Goal: Information Seeking & Learning: Find specific page/section

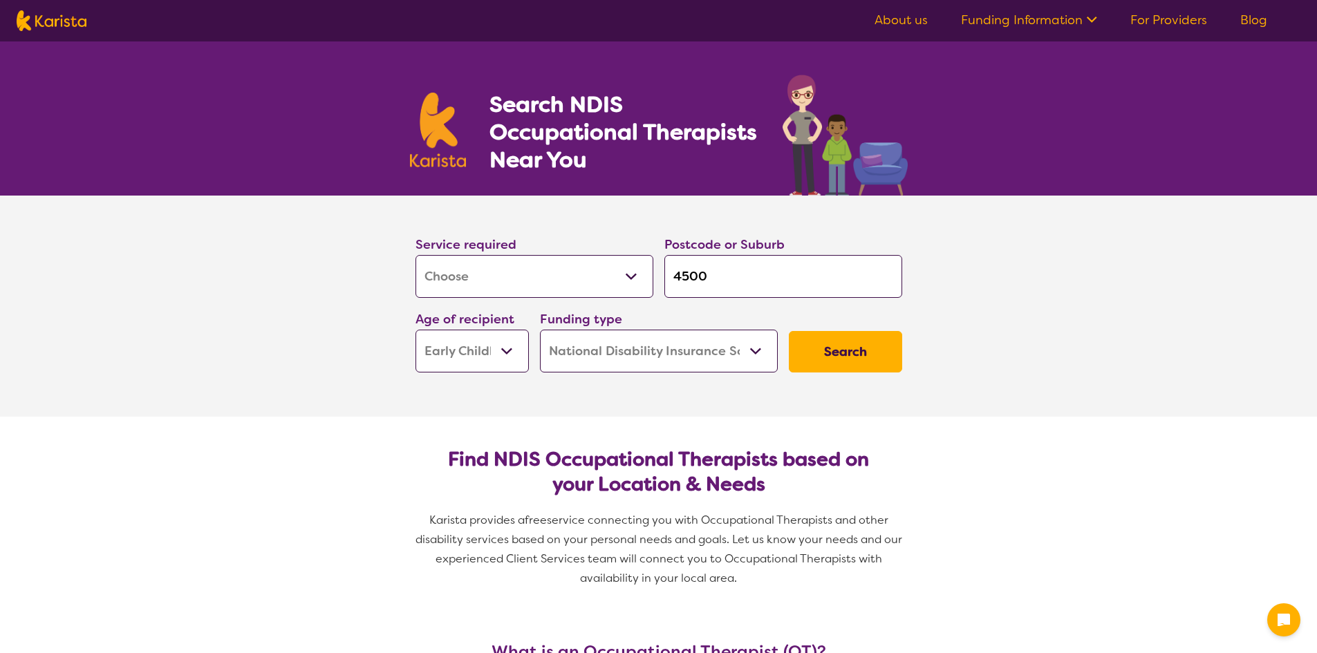
select select "[MEDICAL_DATA]"
select select "EC"
select select "NDIS"
select select "[MEDICAL_DATA]"
select select "EC"
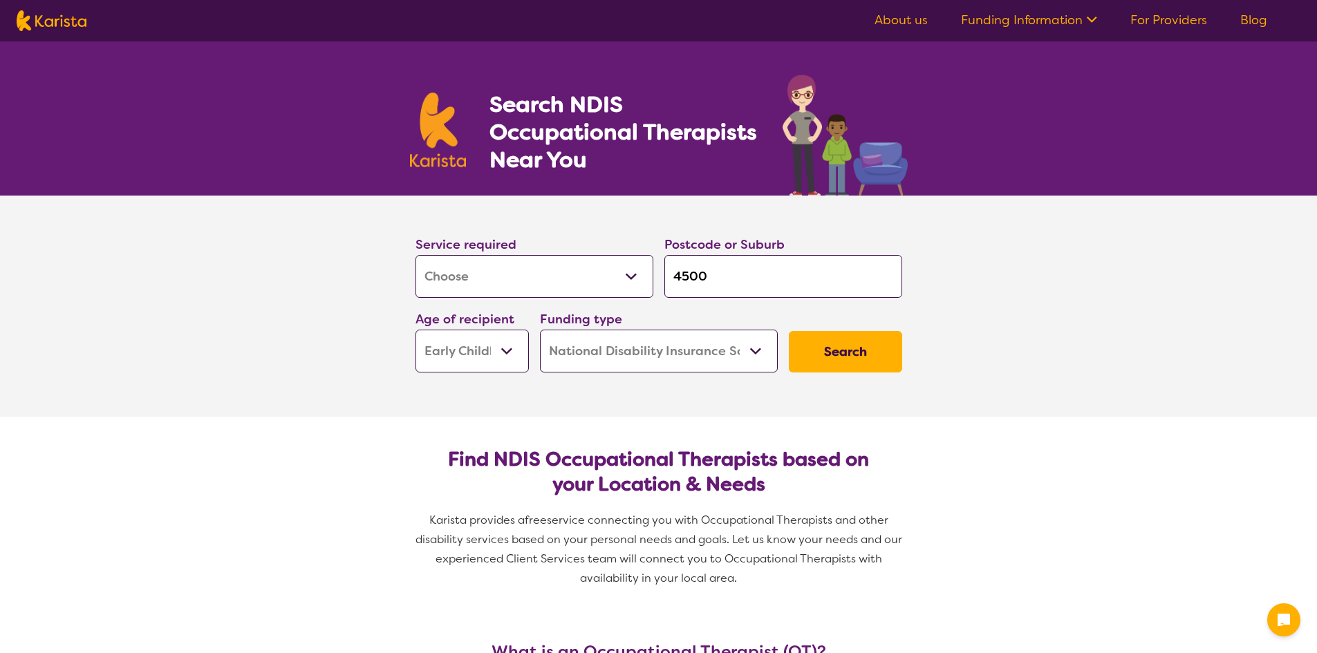
select select "NDIS"
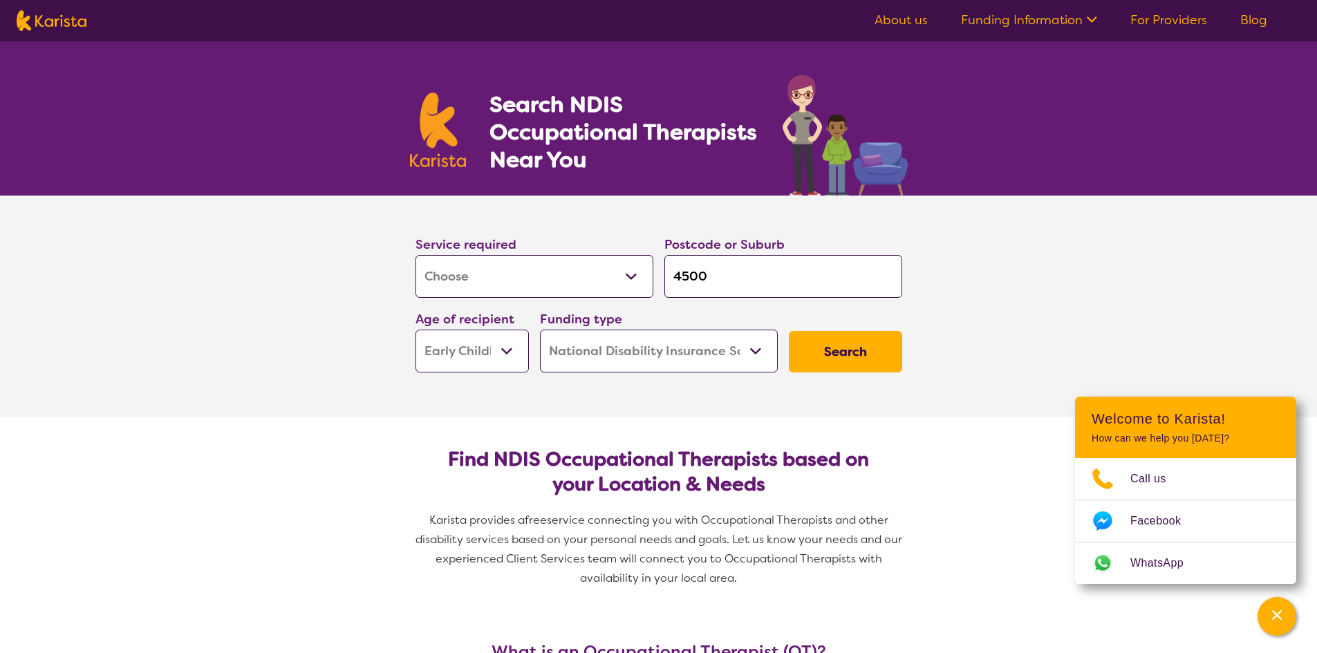
type input "450"
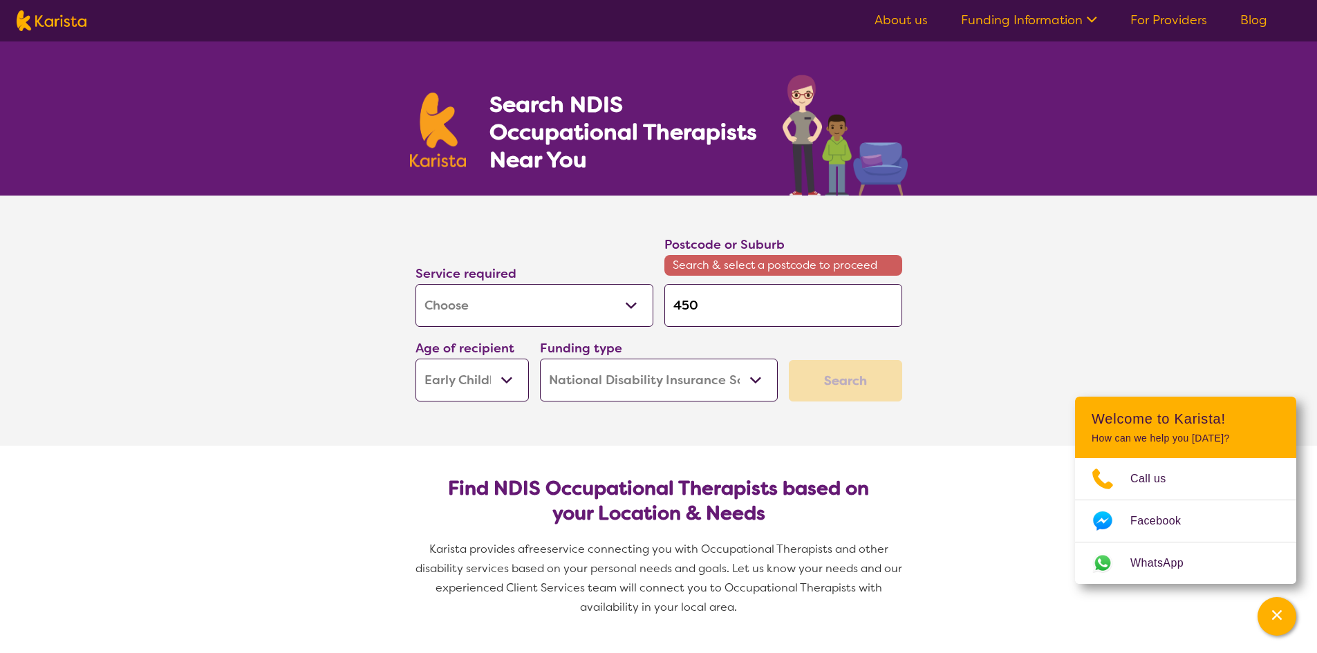
type input "45"
type input "4"
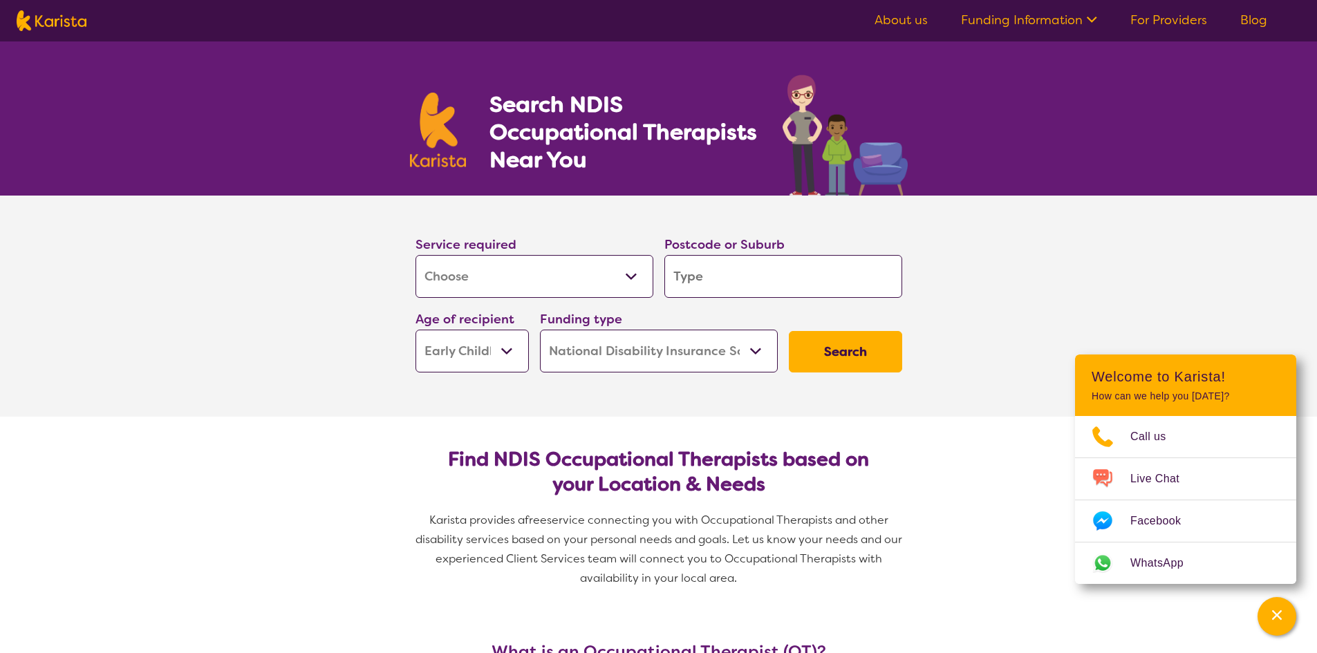
click at [714, 267] on input "search" at bounding box center [783, 276] width 238 height 43
type input "C"
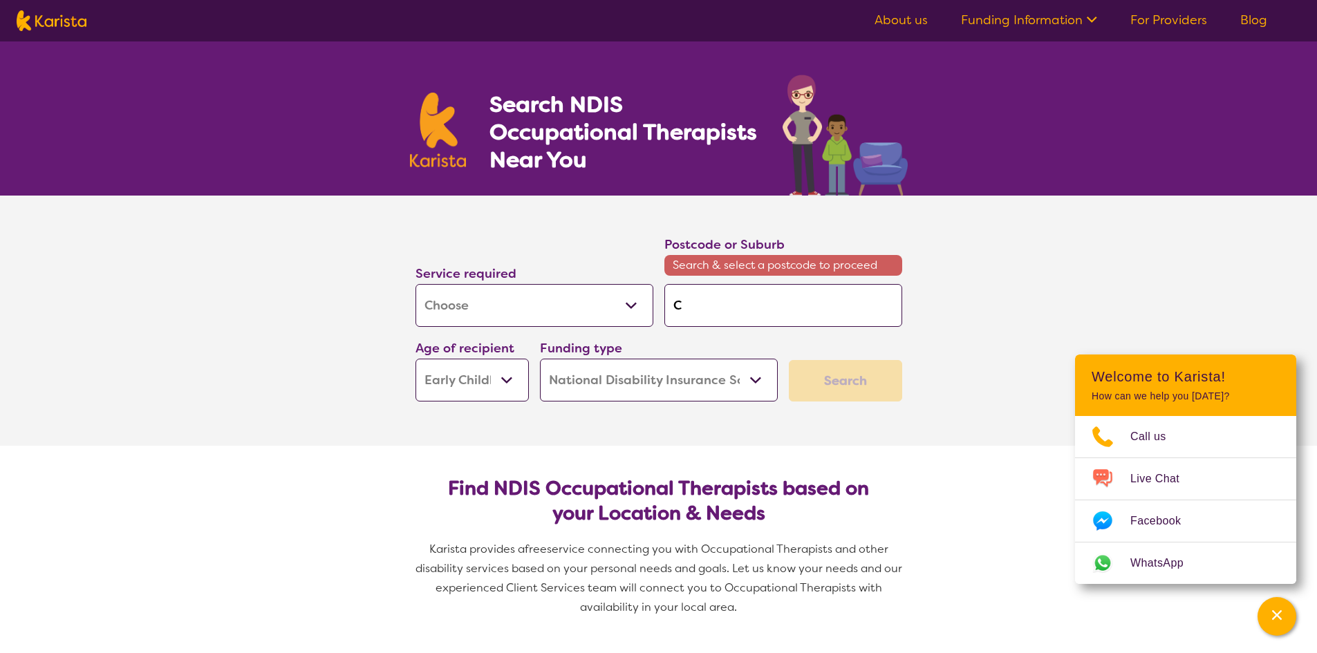
type input "Cr"
type input "Cre"
type input "Crea"
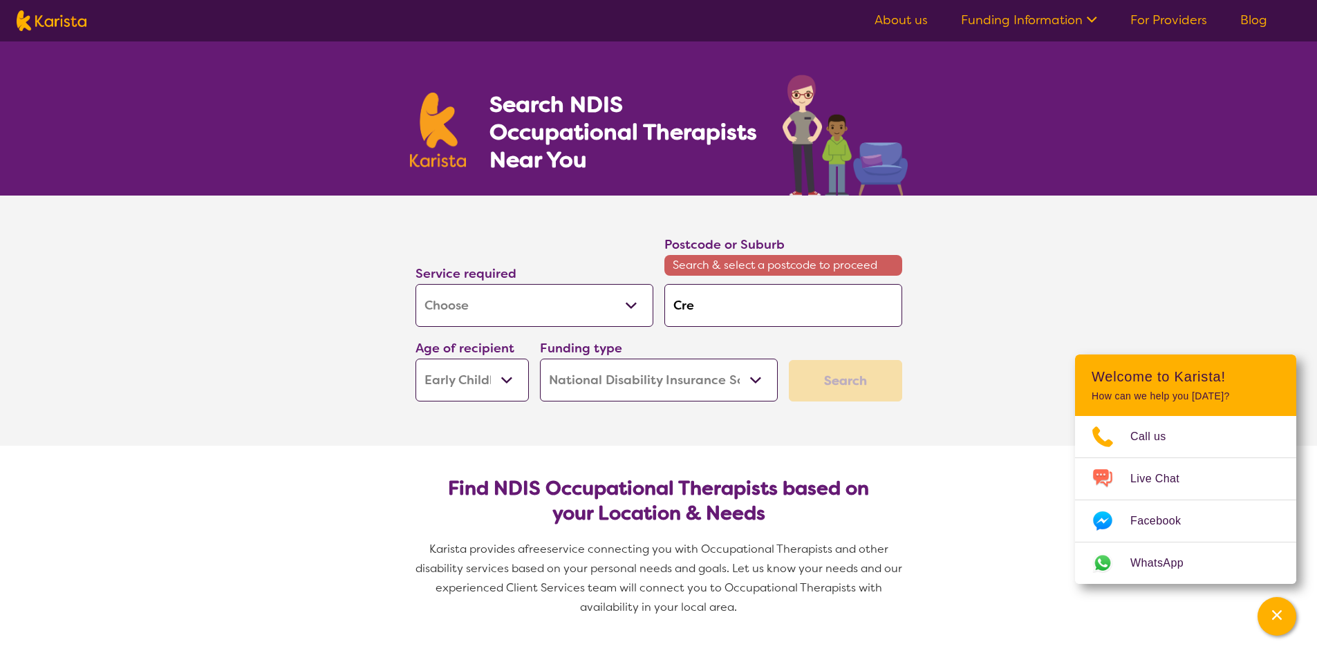
type input "Crea"
type input "Creas"
type input "Creast"
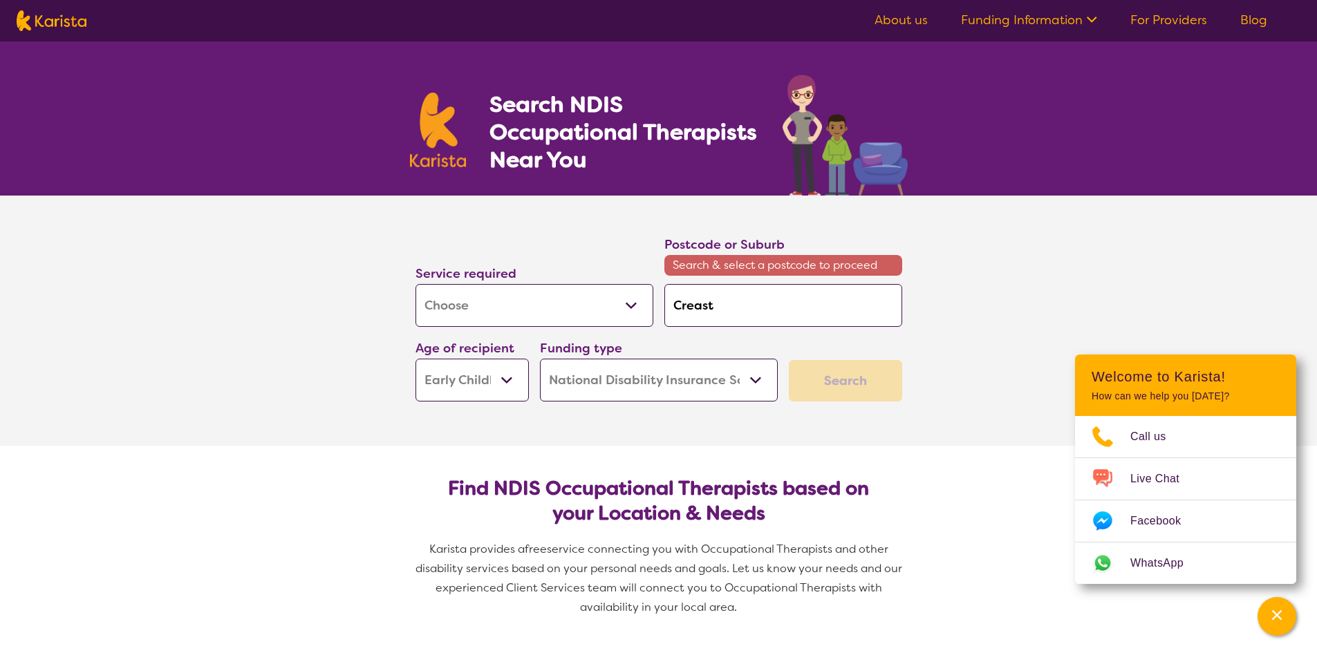
type input "Creastm"
type input "Creastme"
type input "Creastmea"
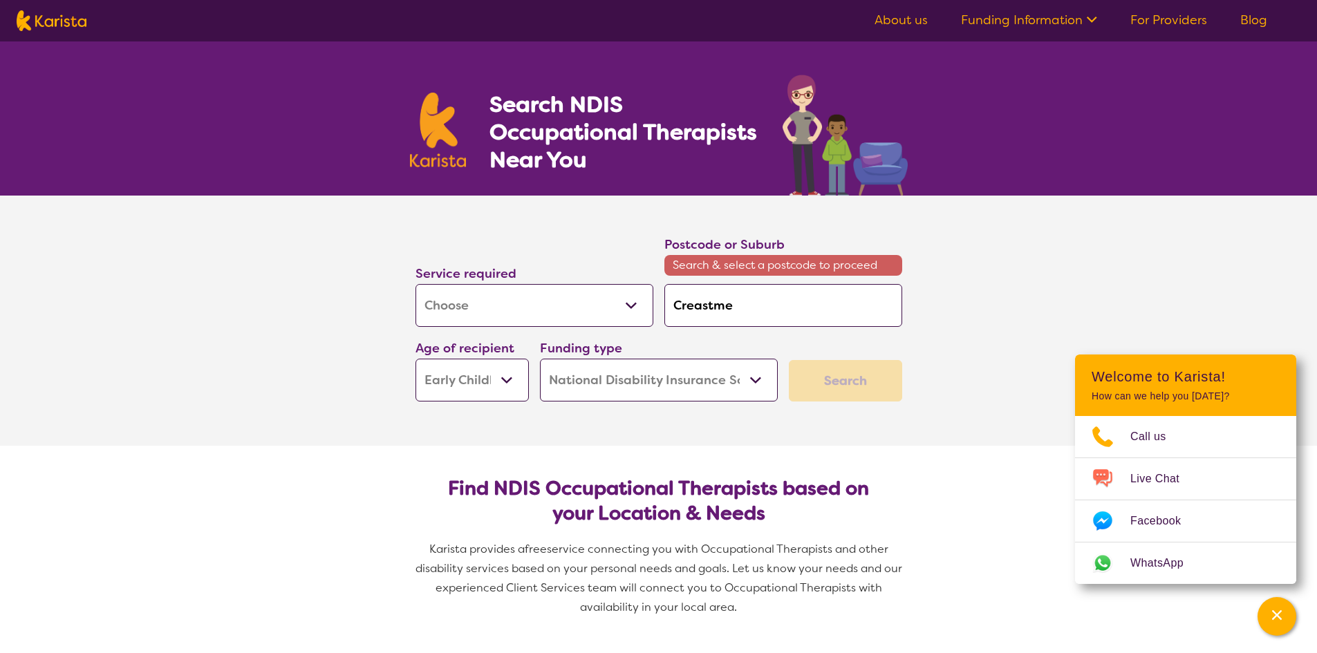
type input "Creastmea"
type input "Creastmead"
click at [728, 306] on input "Creastmead" at bounding box center [783, 305] width 238 height 43
type input "Creastmead"
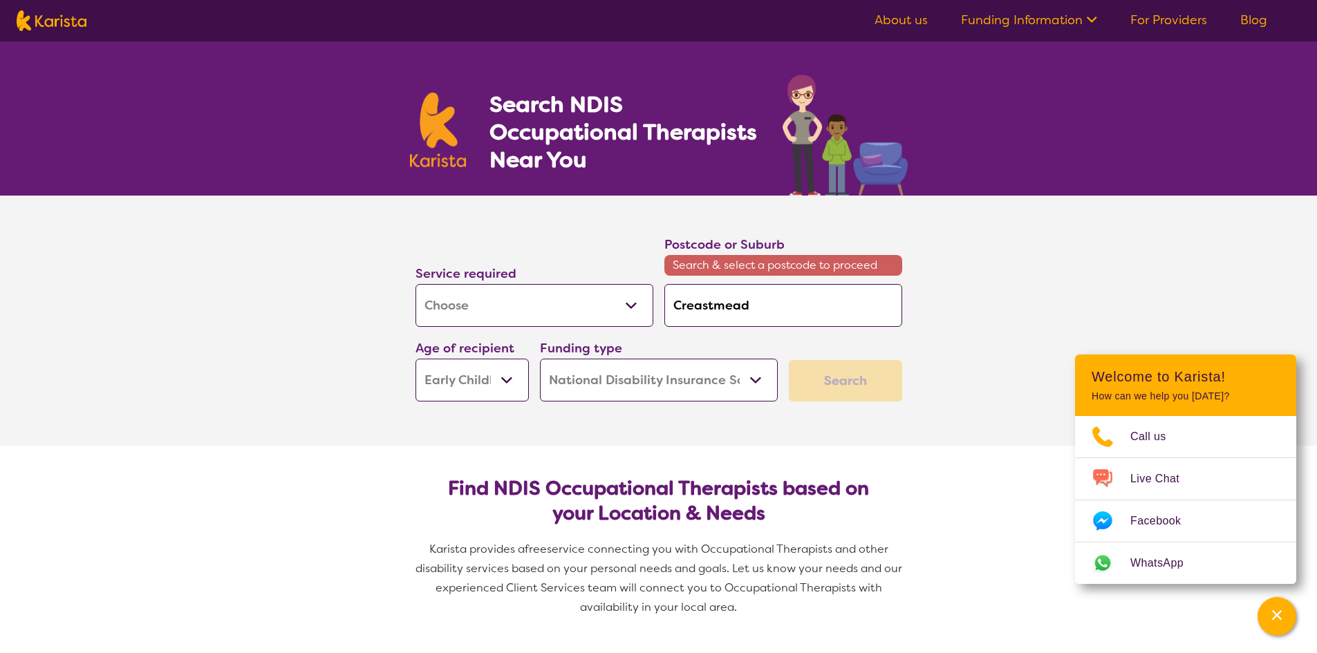
drag, startPoint x: 726, startPoint y: 306, endPoint x: 1015, endPoint y: 328, distance: 289.8
click at [1054, 326] on section "Service required Allied Health Assistant Assessment ([MEDICAL_DATA] or [MEDICAL…" at bounding box center [658, 321] width 1317 height 250
click at [845, 319] on input "Creastmead" at bounding box center [783, 305] width 238 height 43
drag, startPoint x: 694, startPoint y: 382, endPoint x: 664, endPoint y: 382, distance: 30.4
click at [695, 383] on select "Home Care Package (HCP) National Disability Insurance Scheme (NDIS) I don't know" at bounding box center [659, 380] width 238 height 43
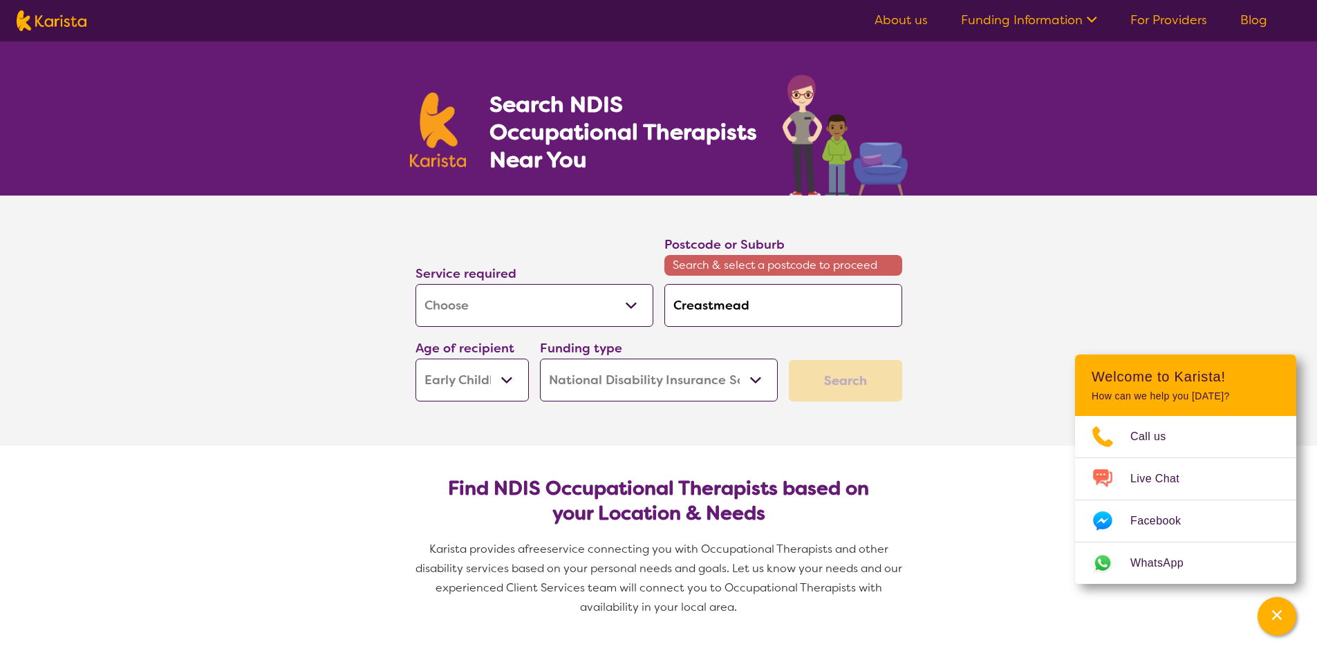
click at [493, 374] on select "Early Childhood - 0 to 9 Child - 10 to 11 Adolescent - 12 to 17 Adult - 18 to 6…" at bounding box center [471, 380] width 113 height 43
select select "AS"
click at [415, 359] on select "Early Childhood - 0 to 9 Child - 10 to 11 Adolescent - 12 to 17 Adult - 18 to 6…" at bounding box center [471, 380] width 113 height 43
select select "AS"
click at [581, 440] on section "Service required Allied Health Assistant Assessment ([MEDICAL_DATA] or [MEDICAL…" at bounding box center [658, 321] width 553 height 250
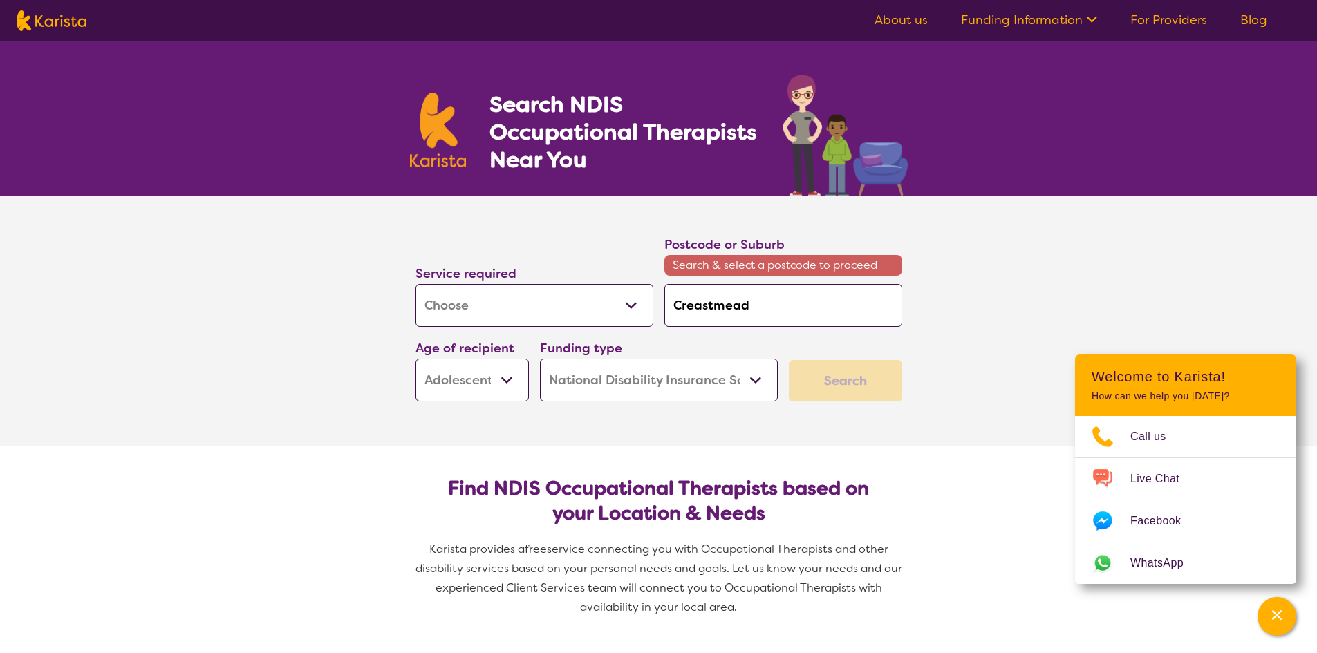
click at [897, 379] on div "Search" at bounding box center [845, 380] width 113 height 41
click at [740, 399] on select "Home Care Package (HCP) National Disability Insurance Scheme (NDIS) I don't know" at bounding box center [659, 380] width 238 height 43
click at [540, 359] on select "Home Care Package (HCP) National Disability Insurance Scheme (NDIS) I don't know" at bounding box center [659, 380] width 238 height 43
click at [846, 375] on div "Search" at bounding box center [845, 380] width 113 height 41
click at [816, 315] on input "Creastmead" at bounding box center [783, 305] width 238 height 43
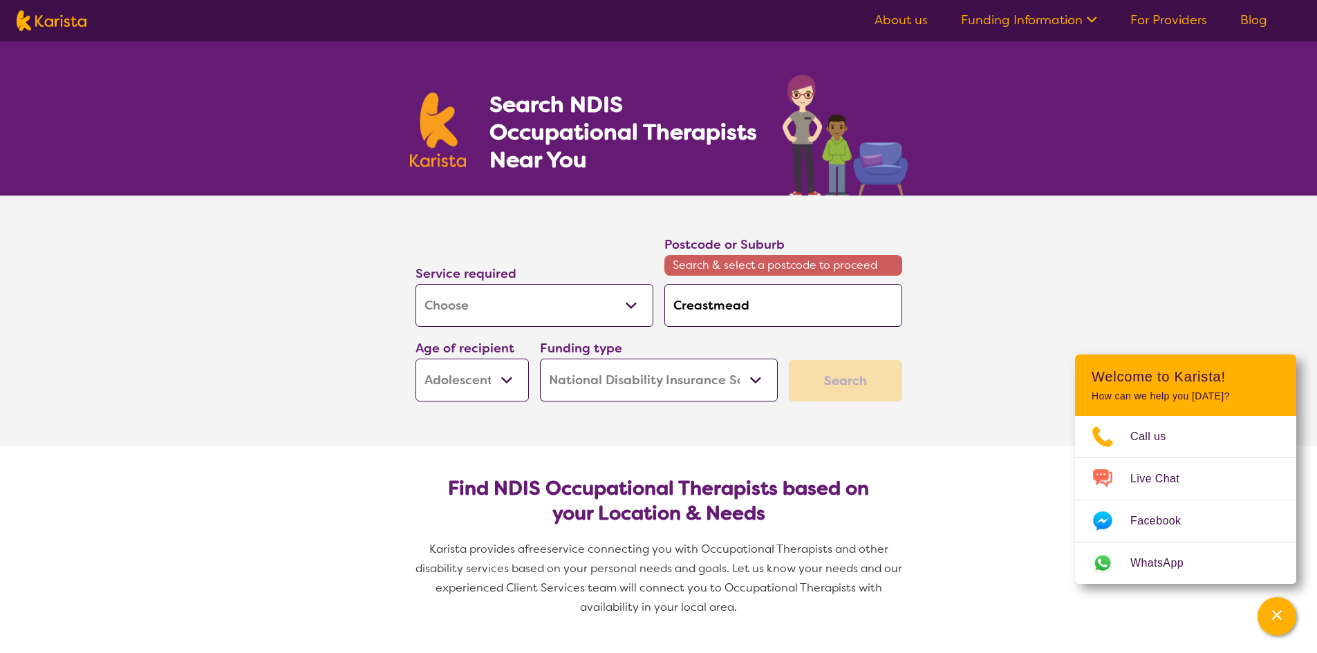
type input "Creastmea"
type input "Creastme"
type input "Creastm"
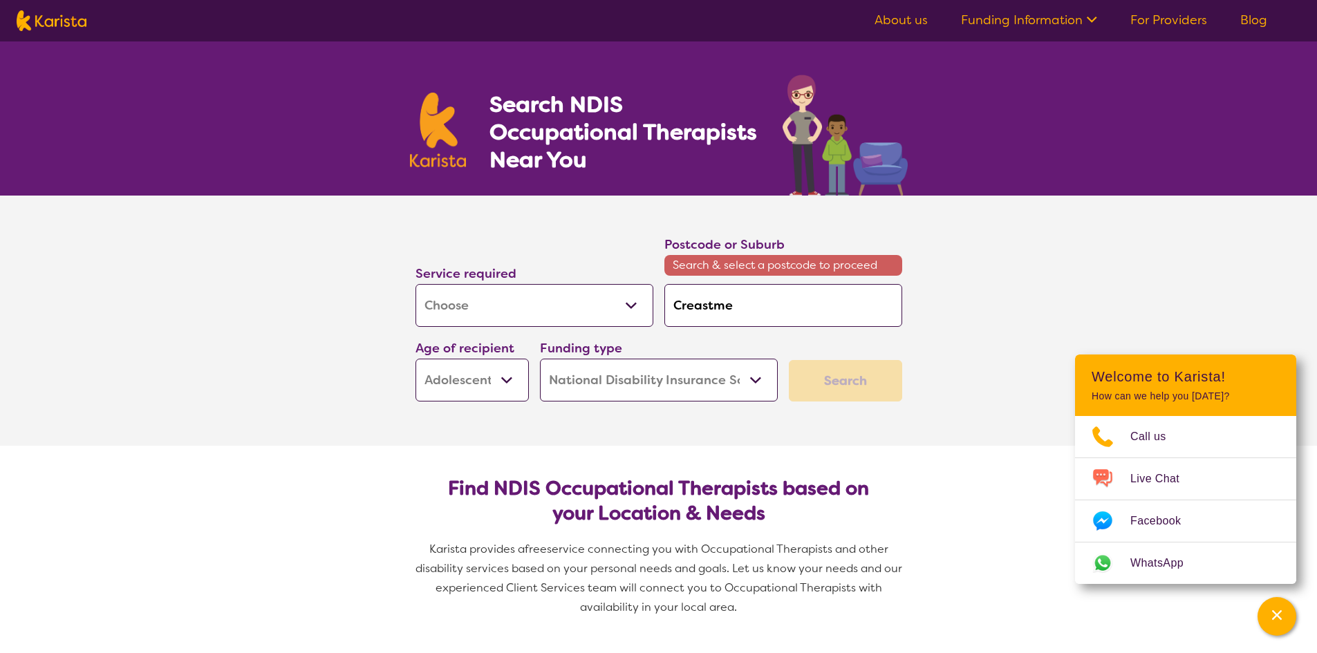
type input "Creastm"
type input "Creast"
type input "Creas"
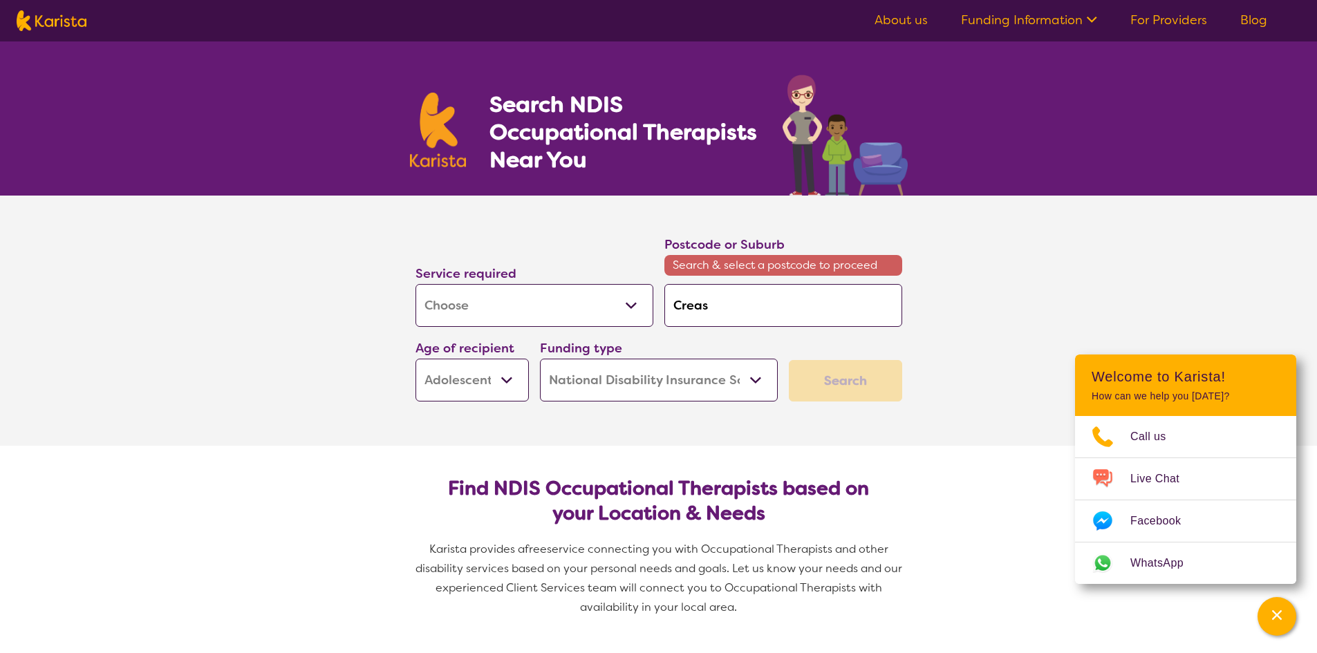
type input "Crea"
type input "Cre"
type input "Cr"
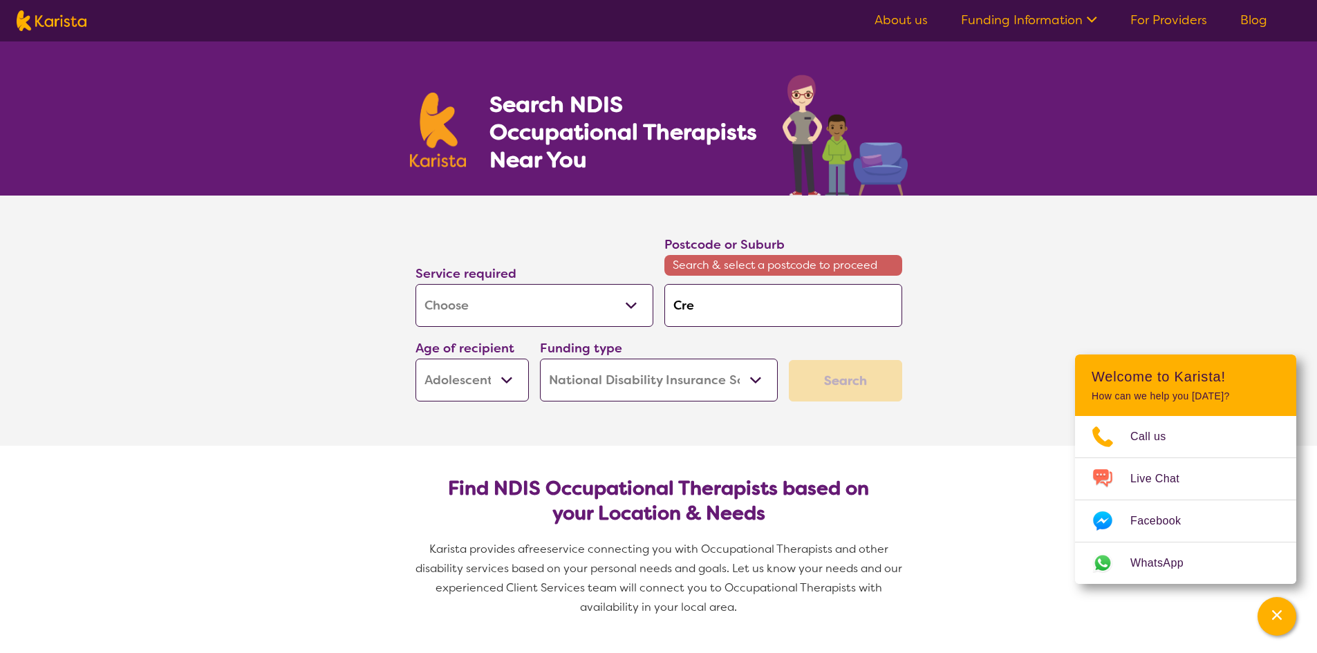
type input "Cr"
type input "C"
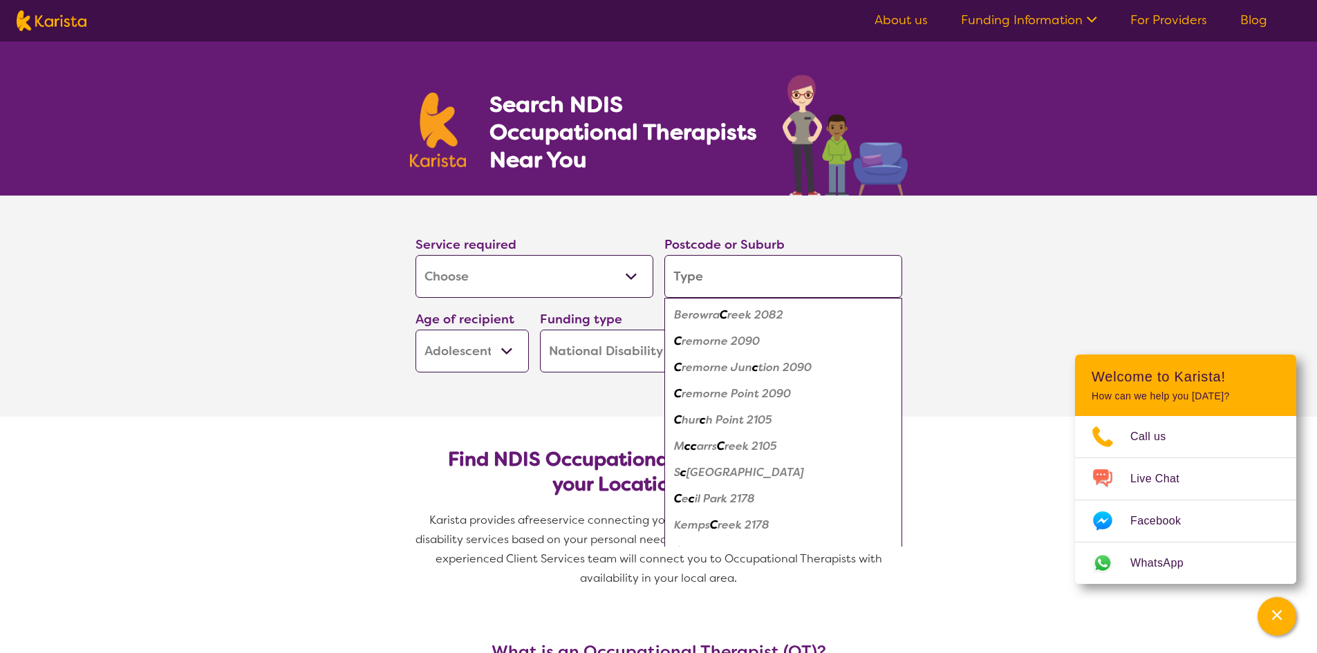
type input "H"
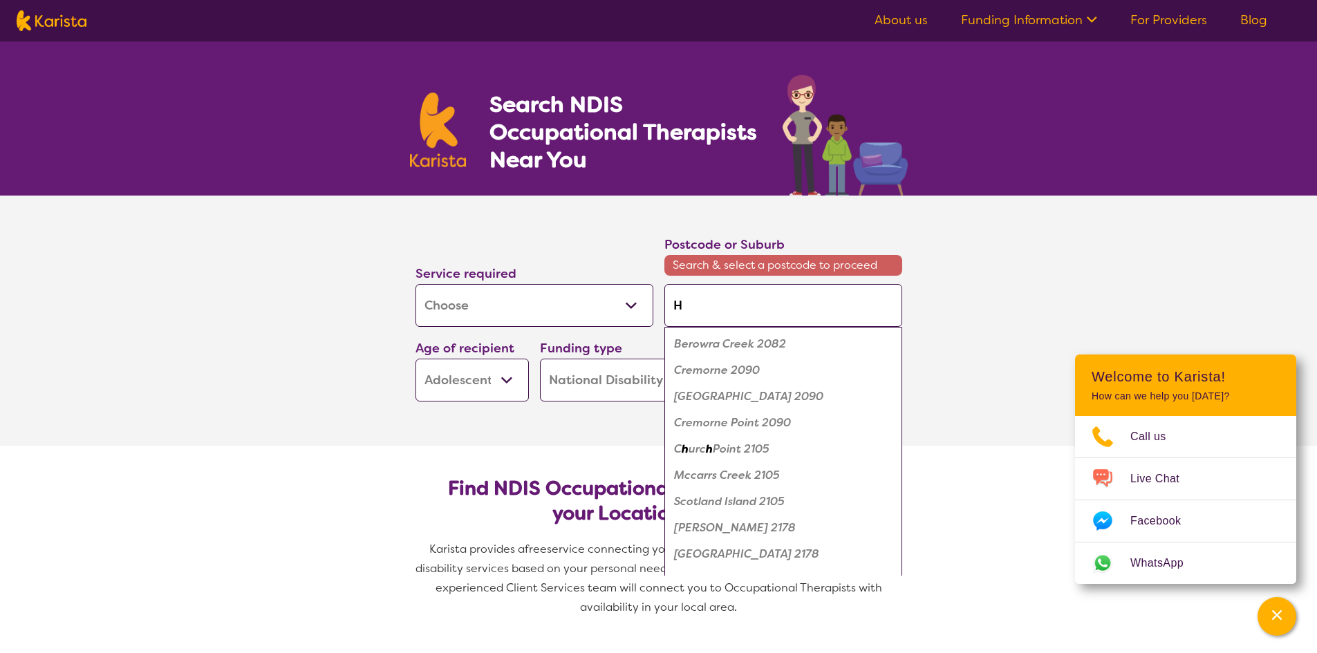
type input "Hi"
type input "Hil"
type input "Hill"
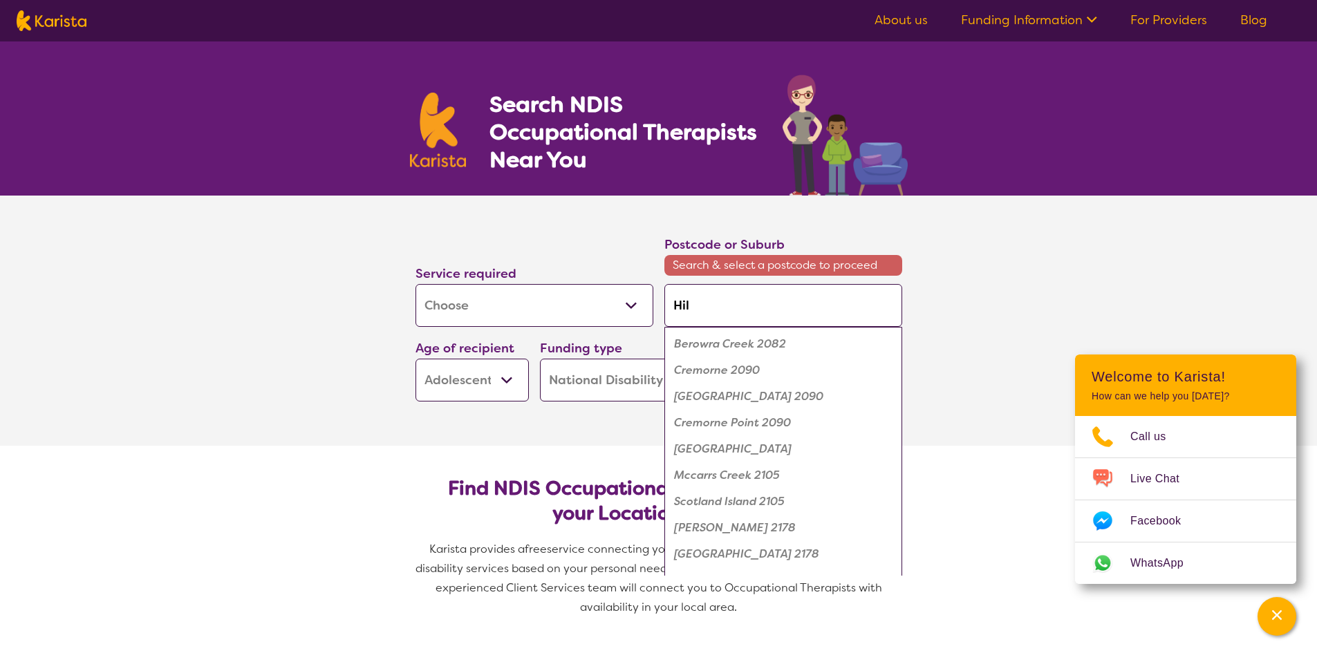
type input "Hill"
type input "Hillc"
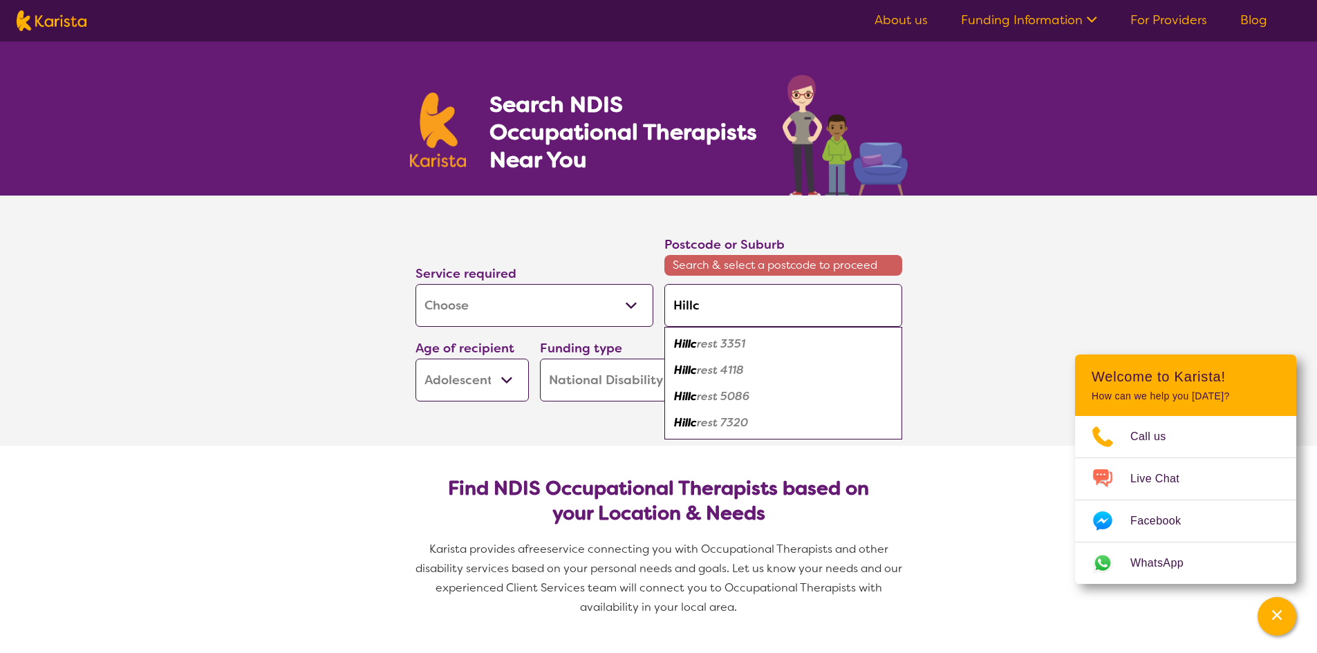
click at [733, 348] on em "rest 3351" at bounding box center [721, 344] width 48 height 15
type input "3351"
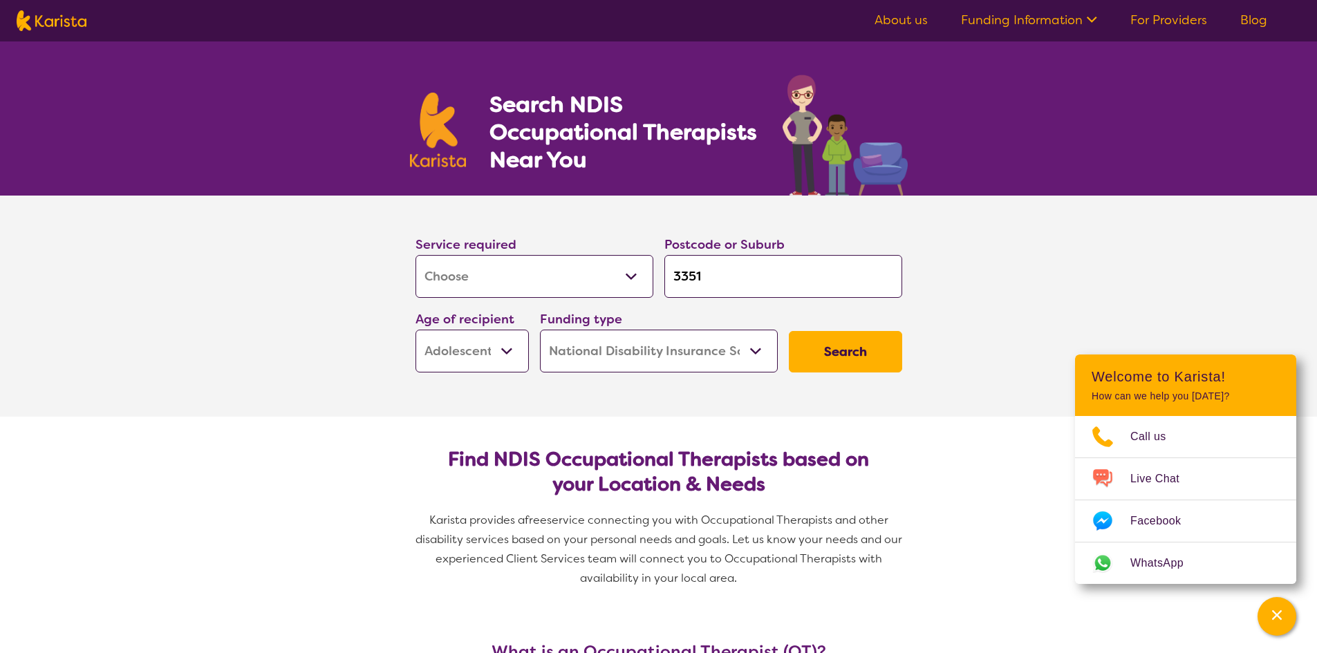
click at [818, 343] on button "Search" at bounding box center [845, 351] width 113 height 41
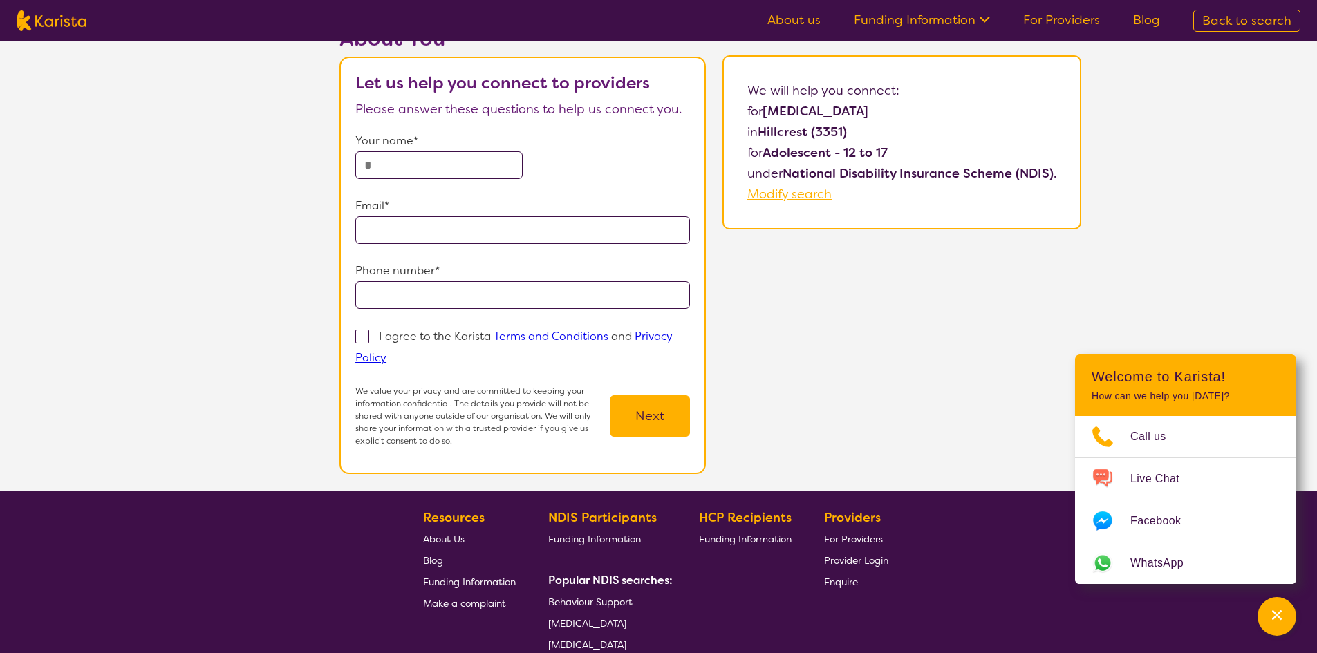
scroll to position [252, 0]
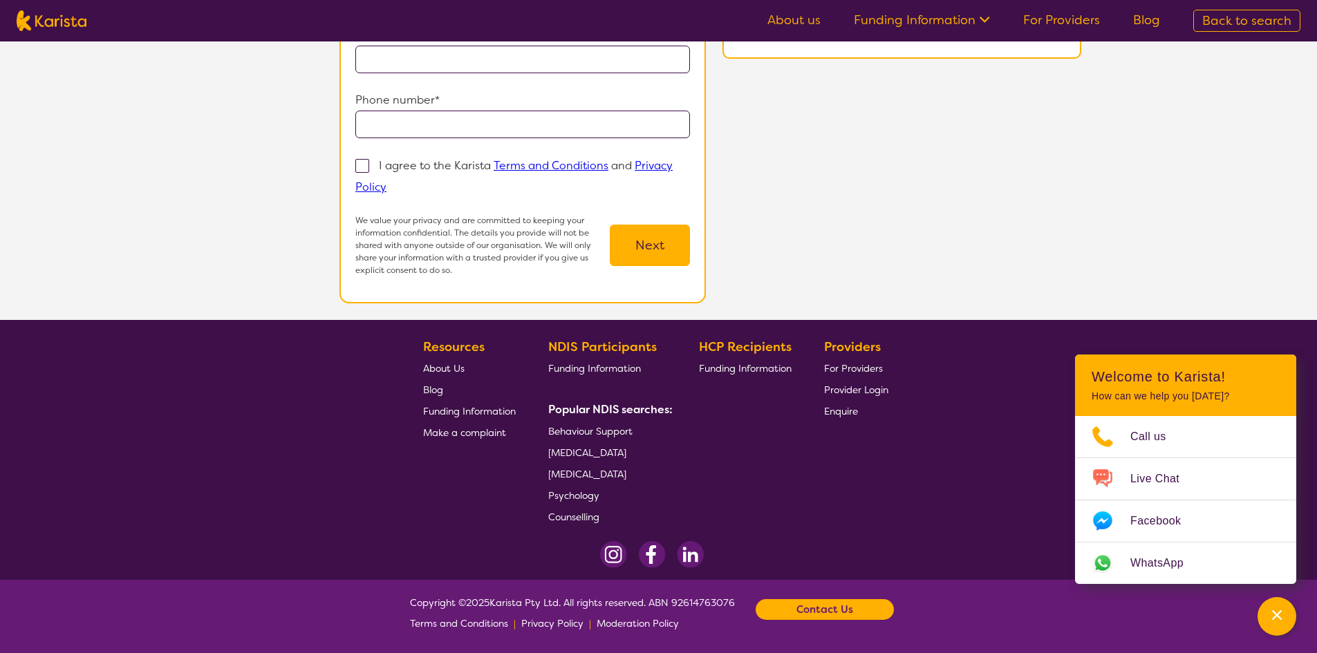
select select "[MEDICAL_DATA]"
select select "AS"
select select "NDIS"
select select "[MEDICAL_DATA]"
select select "AS"
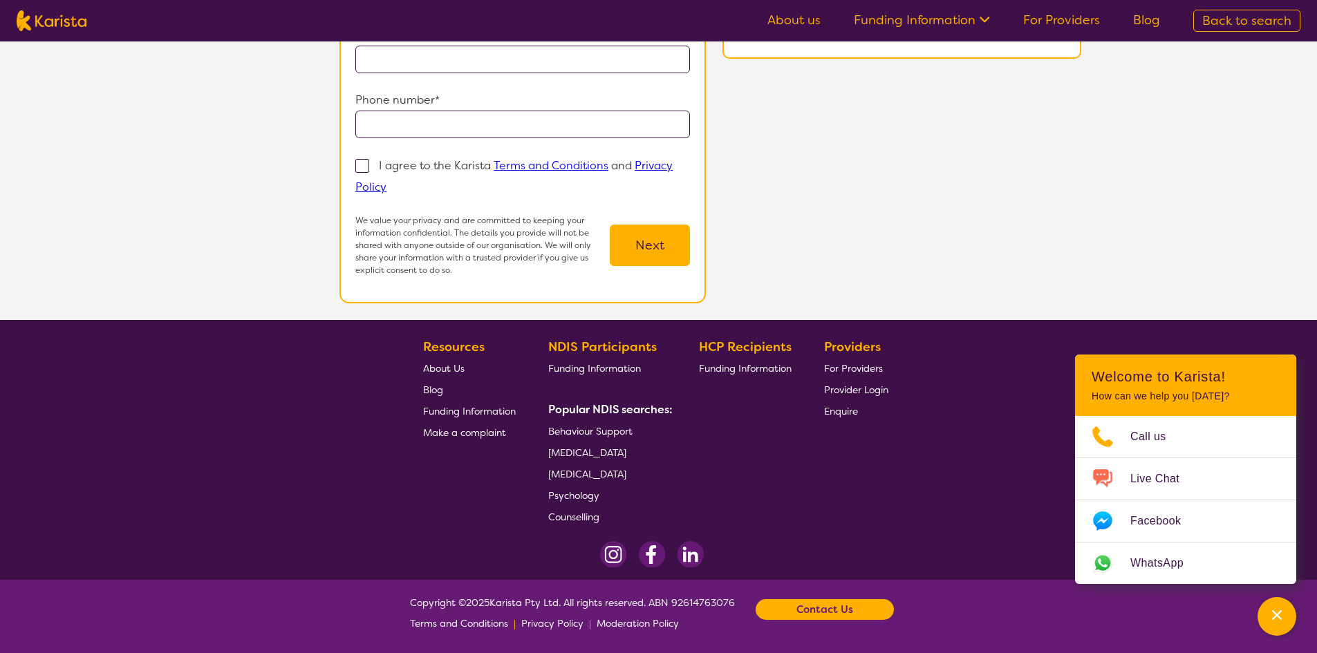
select select "NDIS"
